Goal: Task Accomplishment & Management: Manage account settings

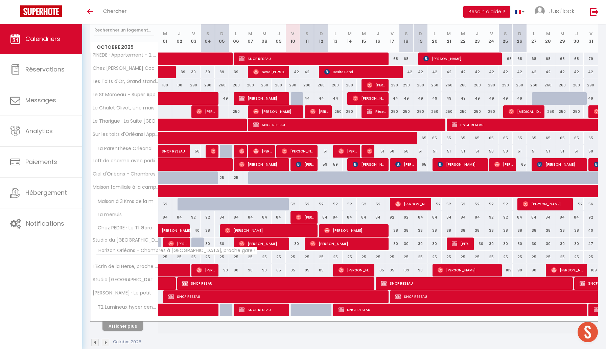
scroll to position [89, 0]
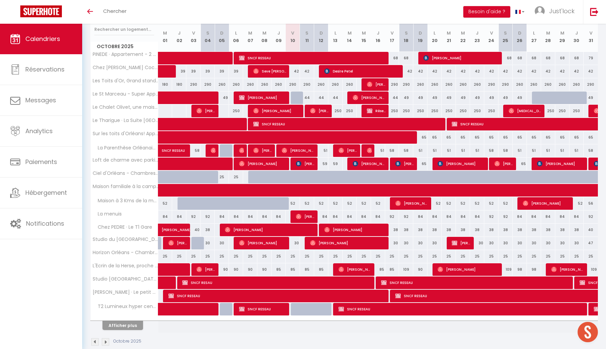
click at [133, 321] on button "Afficher plus" at bounding box center [123, 324] width 41 height 9
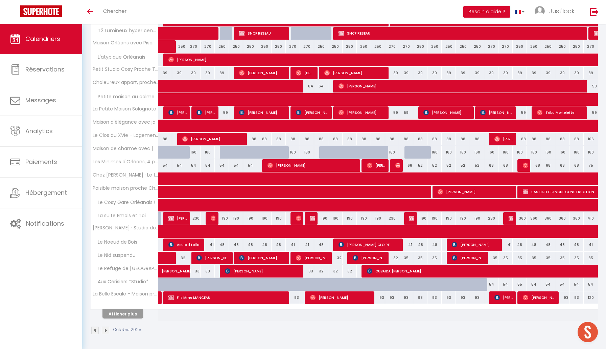
scroll to position [364, 0]
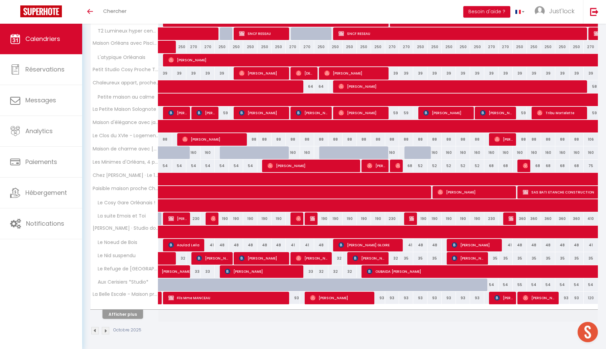
click at [120, 309] on button "Afficher plus" at bounding box center [123, 313] width 41 height 9
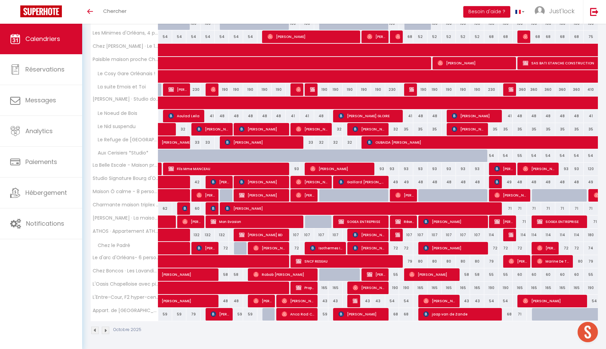
scroll to position [493, 0]
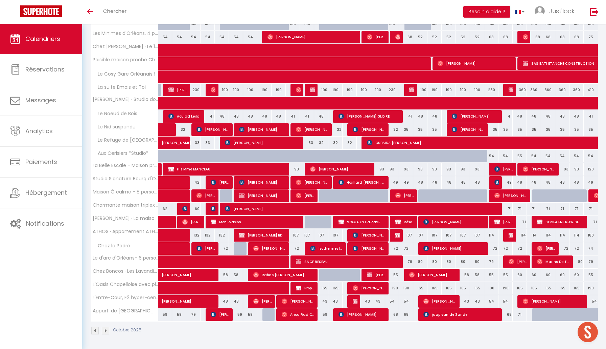
click at [108, 333] on img at bounding box center [105, 330] width 7 height 7
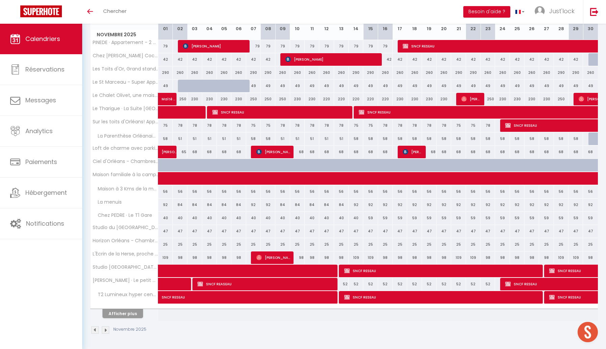
scroll to position [101, 0]
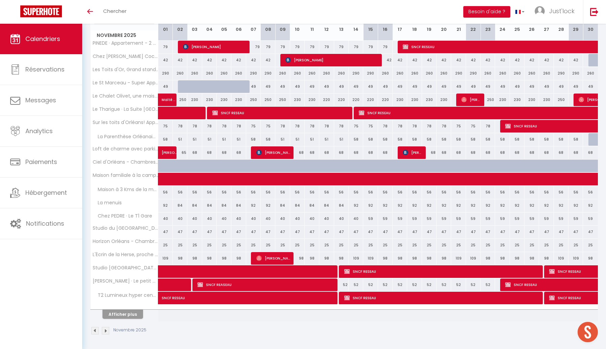
click at [126, 312] on button "Afficher plus" at bounding box center [123, 313] width 41 height 9
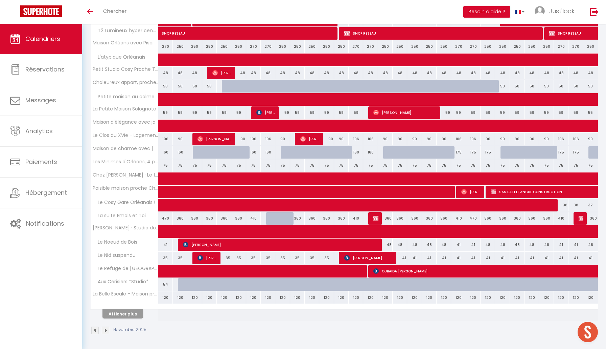
scroll to position [364, 0]
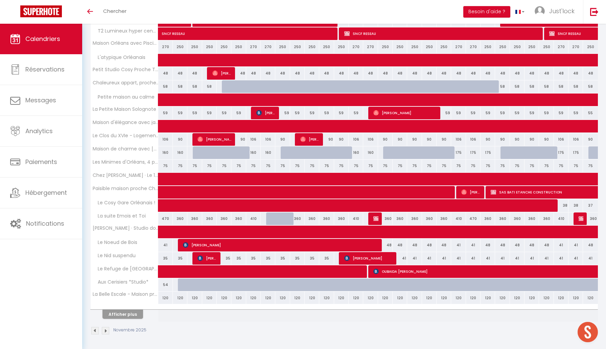
click at [125, 312] on button "Afficher plus" at bounding box center [123, 313] width 41 height 9
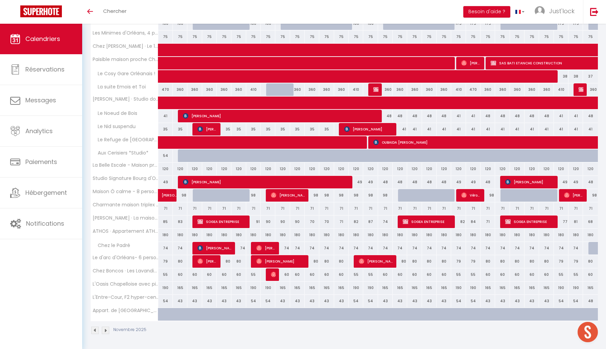
scroll to position [493, 0]
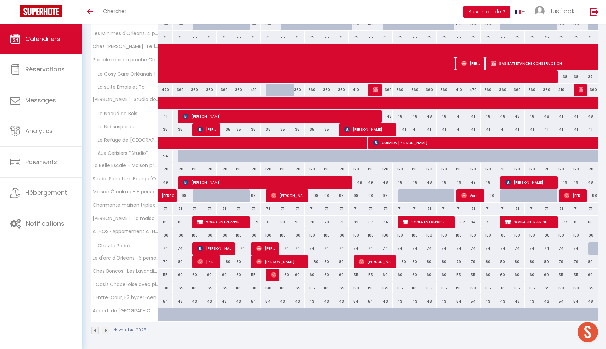
click at [96, 330] on img at bounding box center [94, 330] width 7 height 7
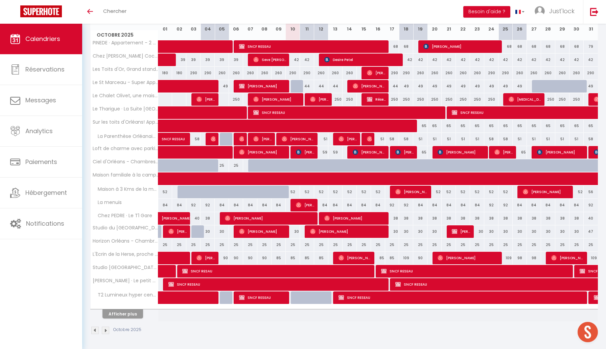
scroll to position [101, 0]
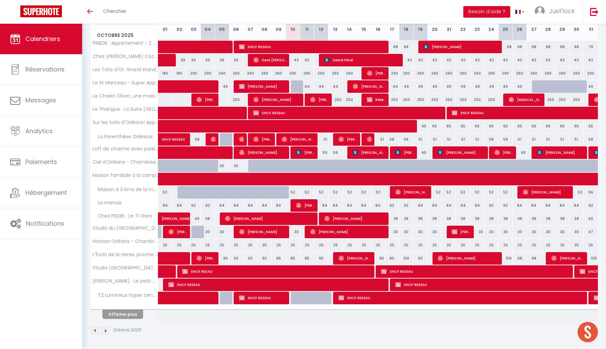
click at [125, 313] on button "Afficher plus" at bounding box center [123, 313] width 41 height 9
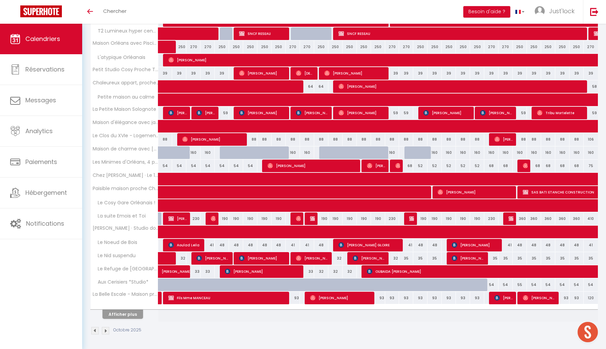
click at [119, 314] on button "Afficher plus" at bounding box center [123, 313] width 41 height 9
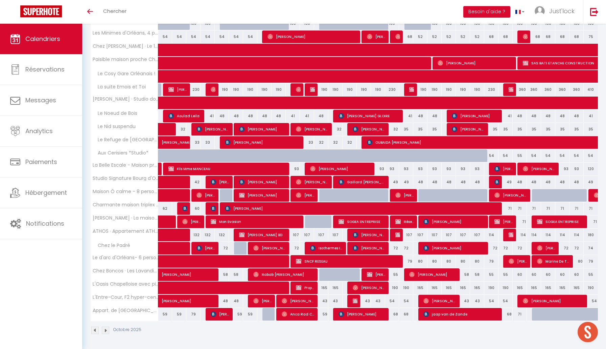
scroll to position [493, 0]
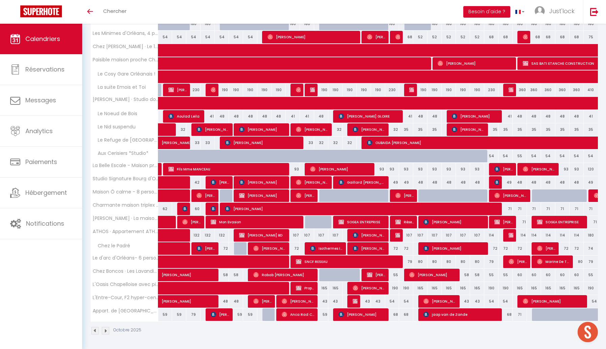
click at [535, 315] on div at bounding box center [539, 314] width 14 height 13
type input "71"
type input "Lun 27 Octobre 2025"
type input "[DATE]"
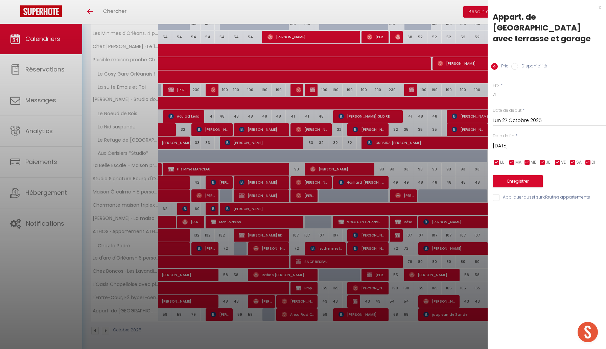
click at [518, 63] on input "Disponibilité" at bounding box center [515, 66] width 7 height 7
radio input "true"
radio input "false"
click at [508, 142] on input "[DATE]" at bounding box center [549, 146] width 113 height 9
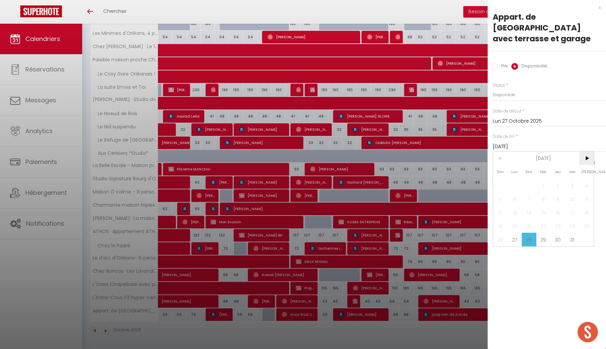
click at [587, 151] on span ">" at bounding box center [587, 158] width 15 height 14
click at [556, 232] on span "27" at bounding box center [558, 239] width 15 height 14
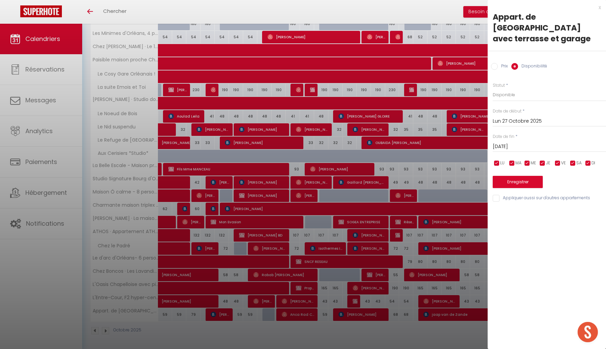
type input "Jeu 27 Novembre 2025"
click at [517, 176] on button "Enregistrer" at bounding box center [518, 182] width 50 height 12
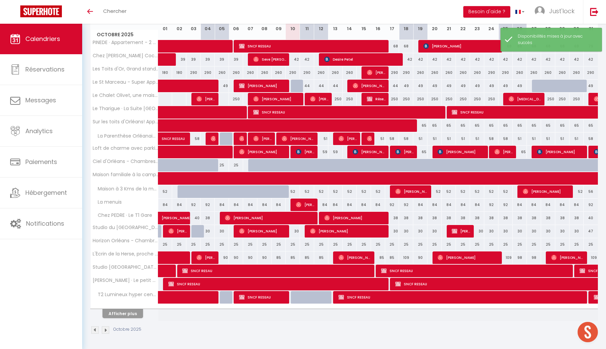
scroll to position [101, 0]
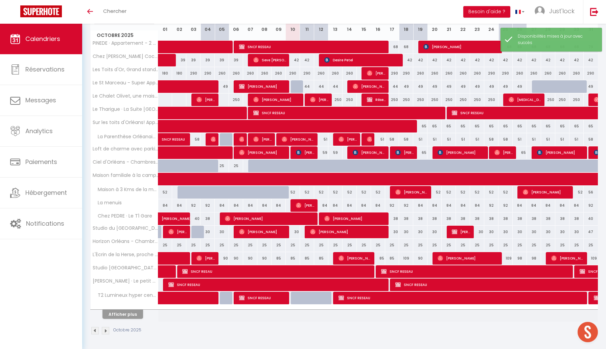
click at [125, 316] on button "Afficher plus" at bounding box center [123, 313] width 41 height 9
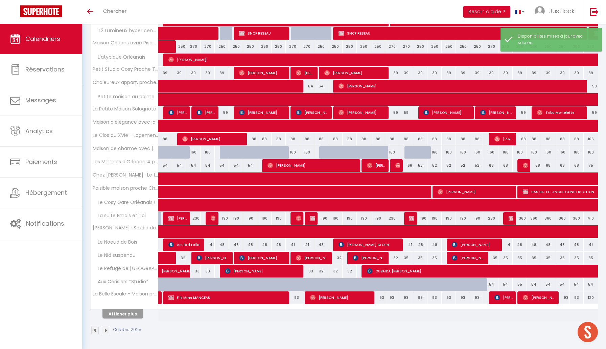
scroll to position [364, 0]
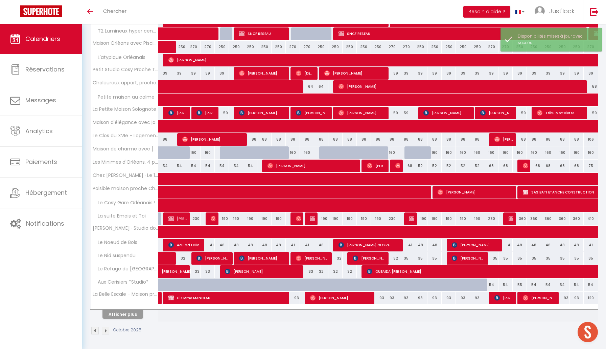
click at [135, 316] on button "Afficher plus" at bounding box center [123, 313] width 41 height 9
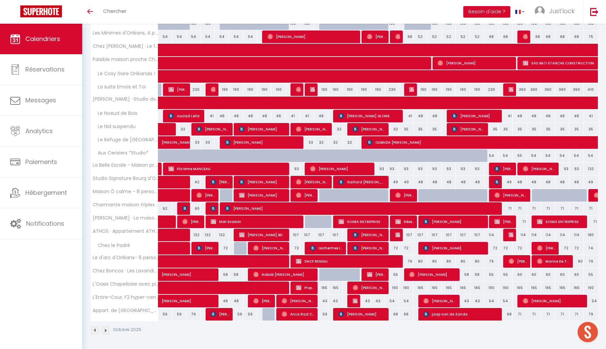
scroll to position [493, 0]
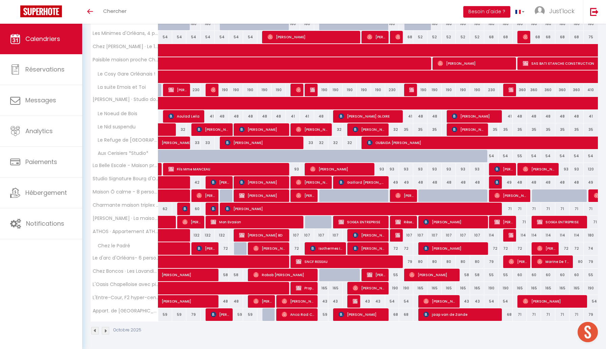
click at [521, 314] on div "71" at bounding box center [520, 314] width 14 height 13
select select "1"
type input "Dim 26 Octobre 2025"
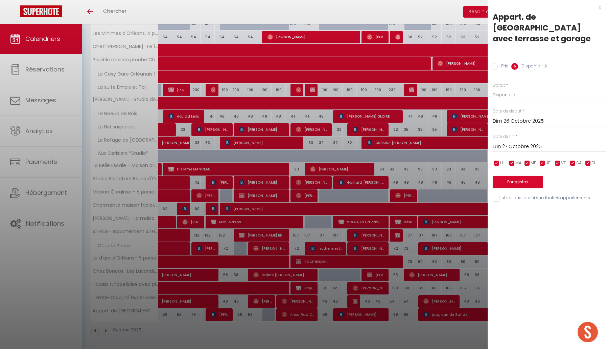
click at [527, 142] on input "Lun 27 Octobre 2025" at bounding box center [549, 146] width 113 height 9
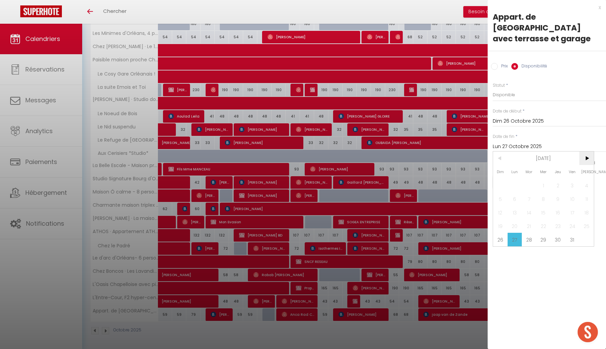
click at [585, 151] on span ">" at bounding box center [587, 158] width 15 height 14
click at [553, 232] on span "27" at bounding box center [558, 239] width 15 height 14
type input "Jeu 27 Novembre 2025"
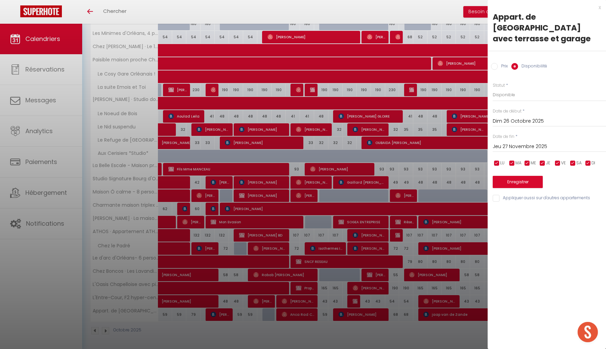
click at [498, 63] on label "Prix" at bounding box center [503, 66] width 10 height 7
click at [498, 63] on input "Prix" at bounding box center [494, 66] width 7 height 7
radio input "true"
radio input "false"
click at [498, 88] on input "71" at bounding box center [549, 94] width 113 height 12
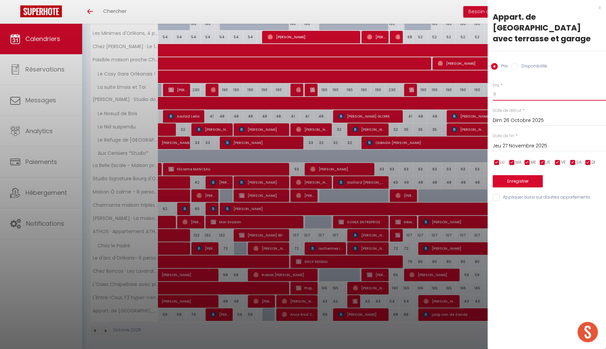
type input "7"
type input "69"
click at [510, 175] on button "Enregistrer" at bounding box center [518, 181] width 50 height 12
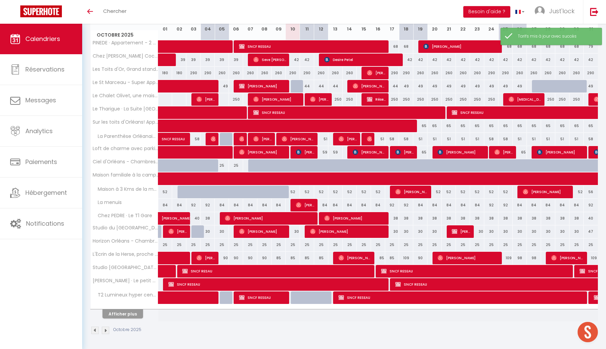
scroll to position [101, 0]
